Goal: Register for event/course

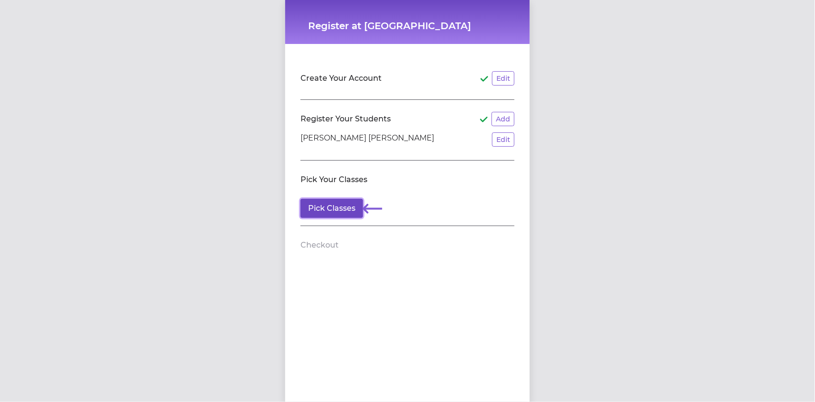
click at [340, 206] on button "Pick Classes" at bounding box center [331, 208] width 63 height 19
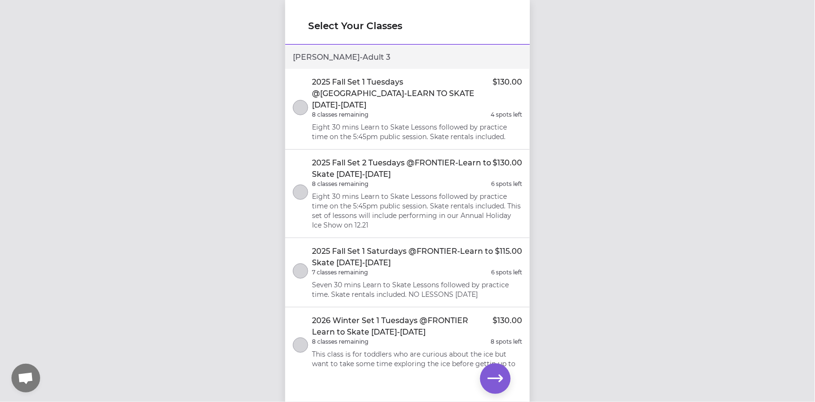
click at [394, 247] on p "2025 Fall Set 1 Saturdays @FRONTIER-Learn to Skate [DATE]-[DATE]" at bounding box center [403, 257] width 183 height 23
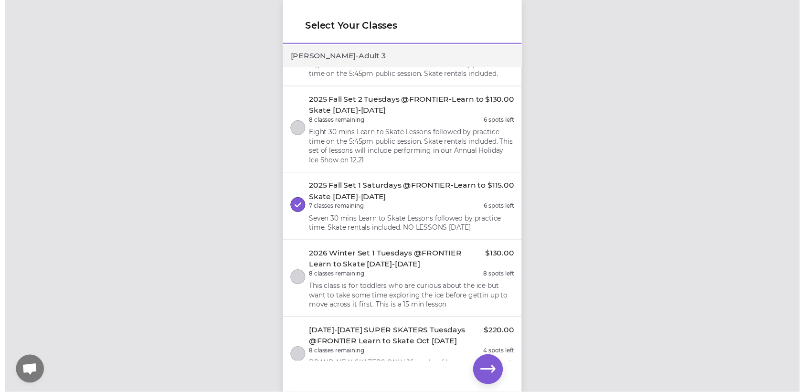
scroll to position [64, 0]
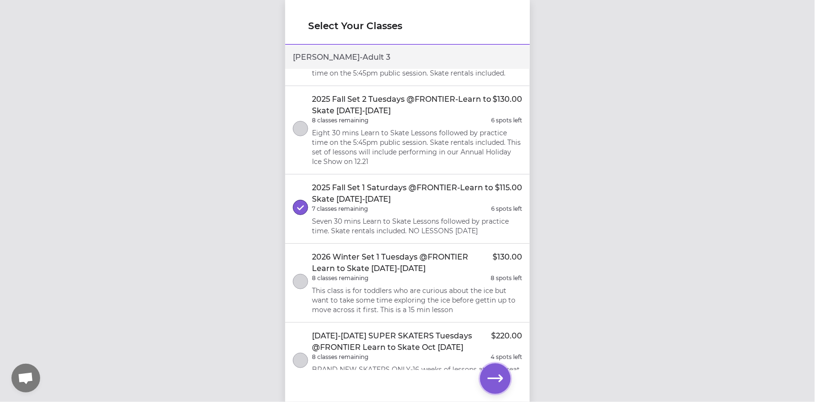
click at [501, 383] on icon "button" at bounding box center [495, 378] width 15 height 15
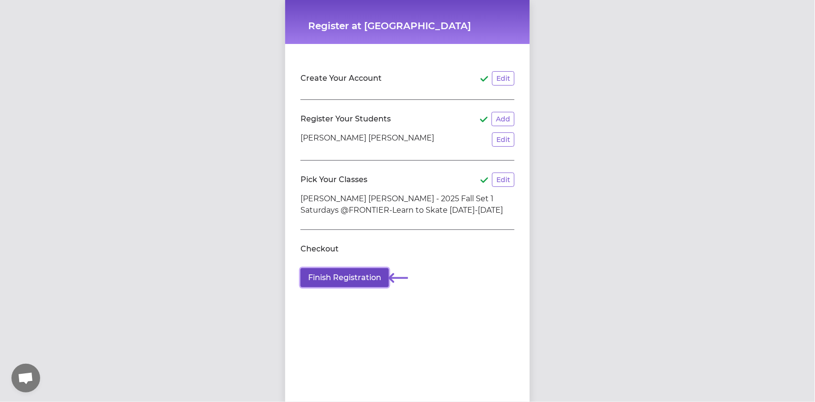
click at [330, 280] on button "Finish Registration" at bounding box center [344, 277] width 88 height 19
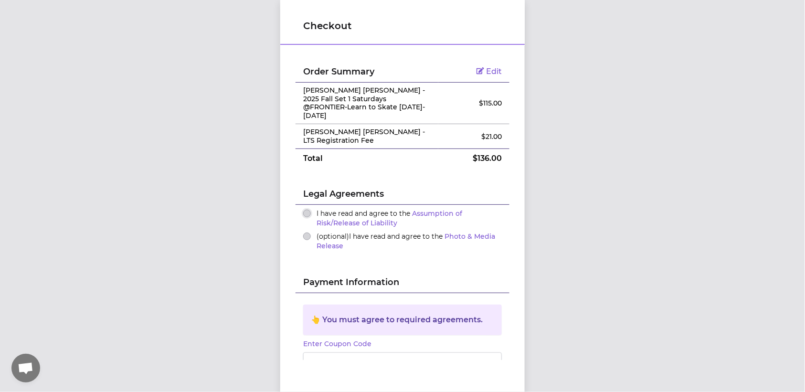
click at [303, 210] on button "I have read and agree to the Assumption of Risk/Release of Liability" at bounding box center [307, 214] width 8 height 8
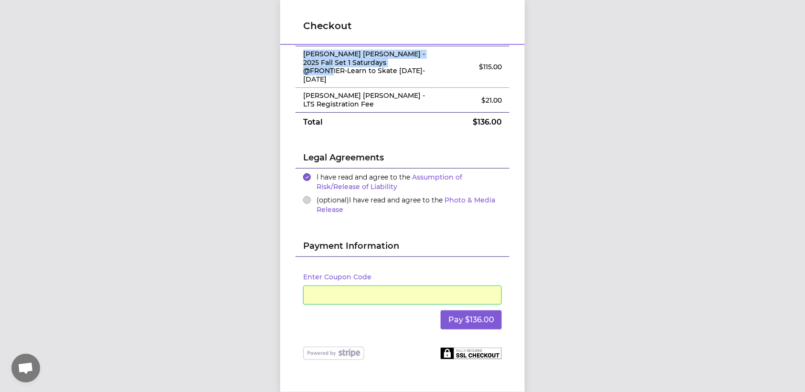
scroll to position [0, 0]
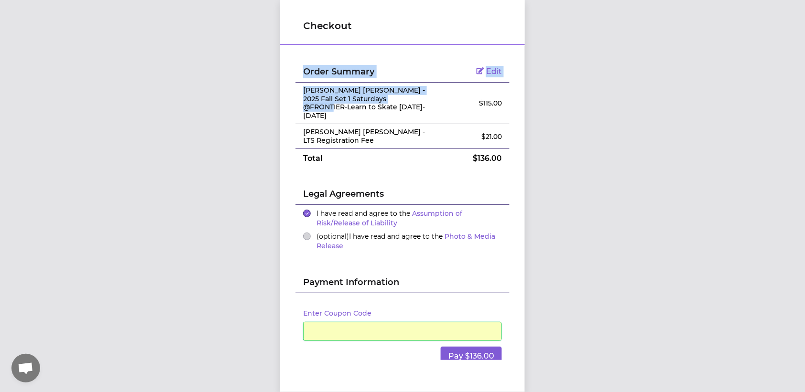
drag, startPoint x: 396, startPoint y: 67, endPoint x: 330, endPoint y: 62, distance: 66.1
click at [320, 49] on div "Order Summary Edit [PERSON_NAME] [PERSON_NAME] - 2025 Fall Set 1 Saturdays @FRO…" at bounding box center [402, 225] width 245 height 358
click at [343, 89] on p "[PERSON_NAME] [PERSON_NAME] - 2025 Fall Set 1 Saturdays @FRONTIER-Learn to Skat…" at bounding box center [367, 102] width 128 height 33
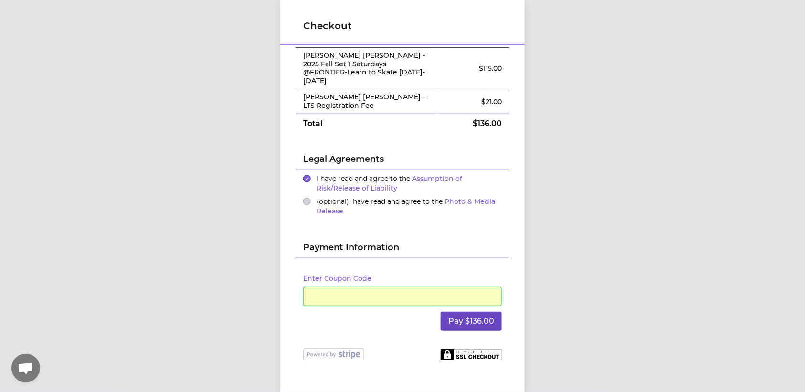
scroll to position [36, 0]
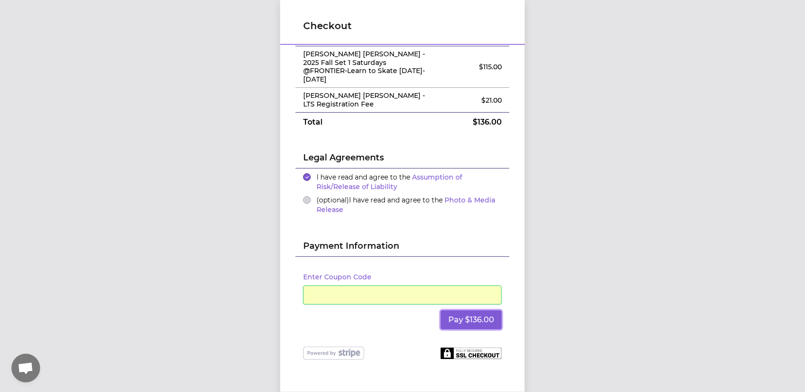
drag, startPoint x: 476, startPoint y: 310, endPoint x: 551, endPoint y: 332, distance: 78.0
click at [549, 337] on div "Checkout Order Summary Edit [PERSON_NAME] [PERSON_NAME] - 2025 Fall Set 1 Satur…" at bounding box center [402, 196] width 805 height 392
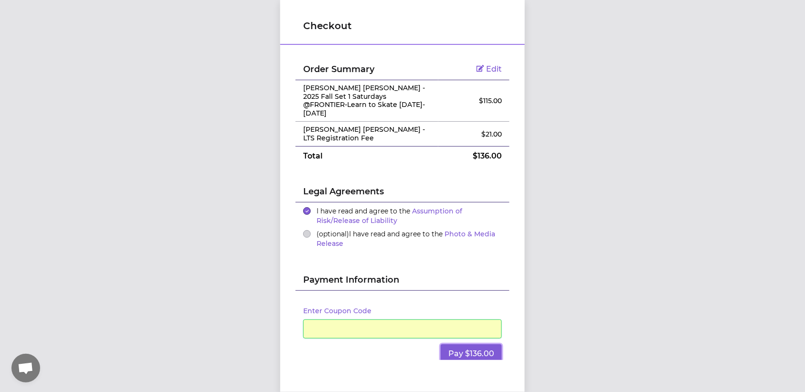
scroll to position [0, 0]
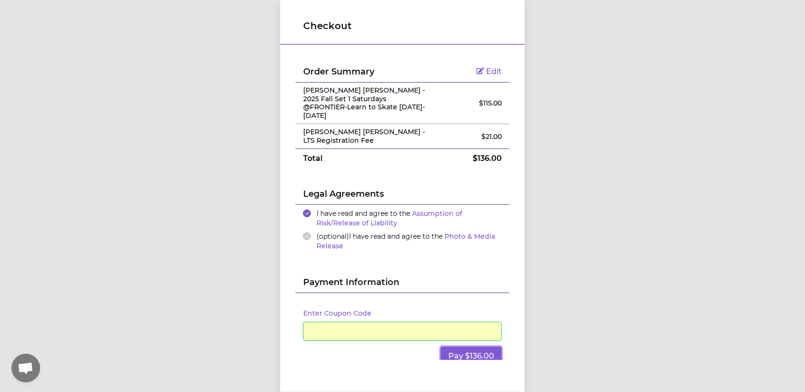
drag, startPoint x: 480, startPoint y: 334, endPoint x: 578, endPoint y: 377, distance: 107.0
click at [587, 367] on div "Checkout Order Summary Edit [PERSON_NAME] [PERSON_NAME] - 2025 Fall Set 1 Satur…" at bounding box center [402, 196] width 805 height 392
click at [448, 347] on button "Pay $136.00" at bounding box center [471, 356] width 61 height 19
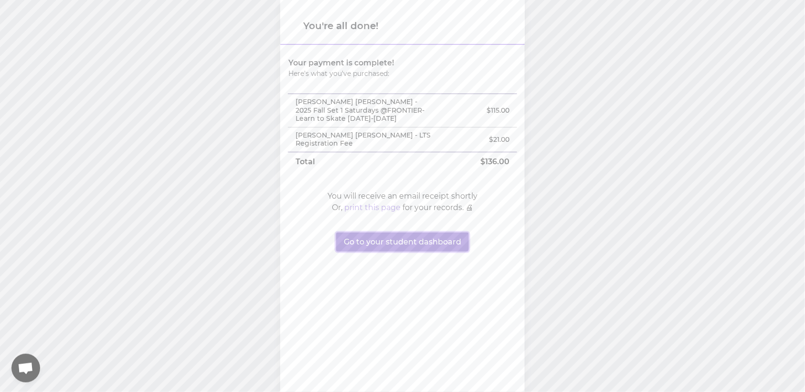
click at [433, 241] on button "Go to your student dashboard" at bounding box center [402, 242] width 133 height 19
